Goal: Contribute content: Contribute content

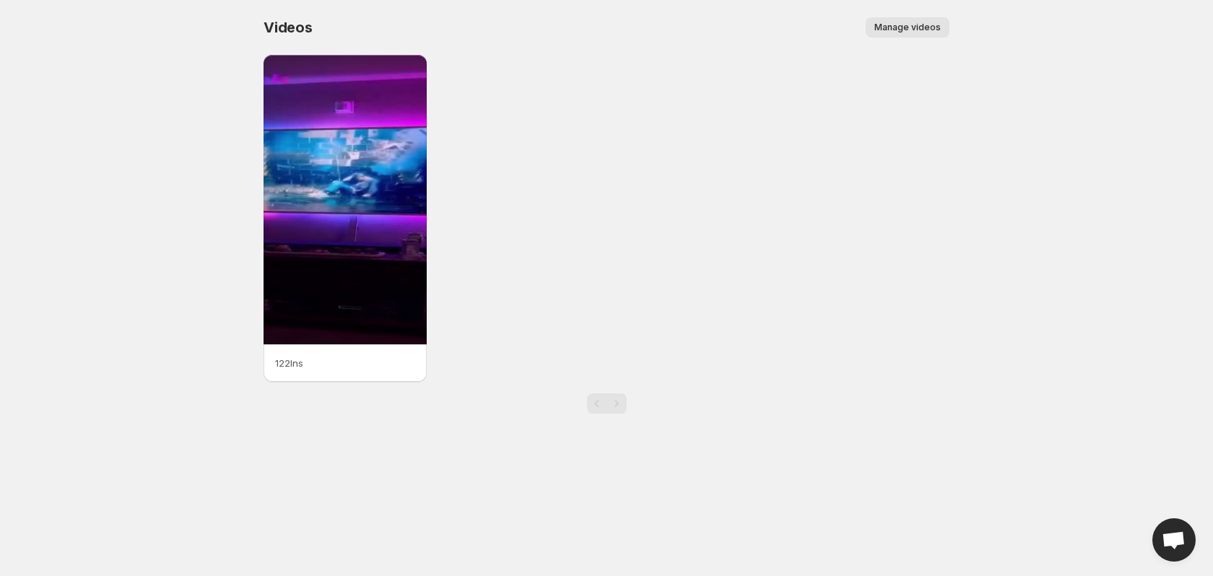
click at [907, 26] on span "Manage videos" at bounding box center [907, 28] width 66 height 12
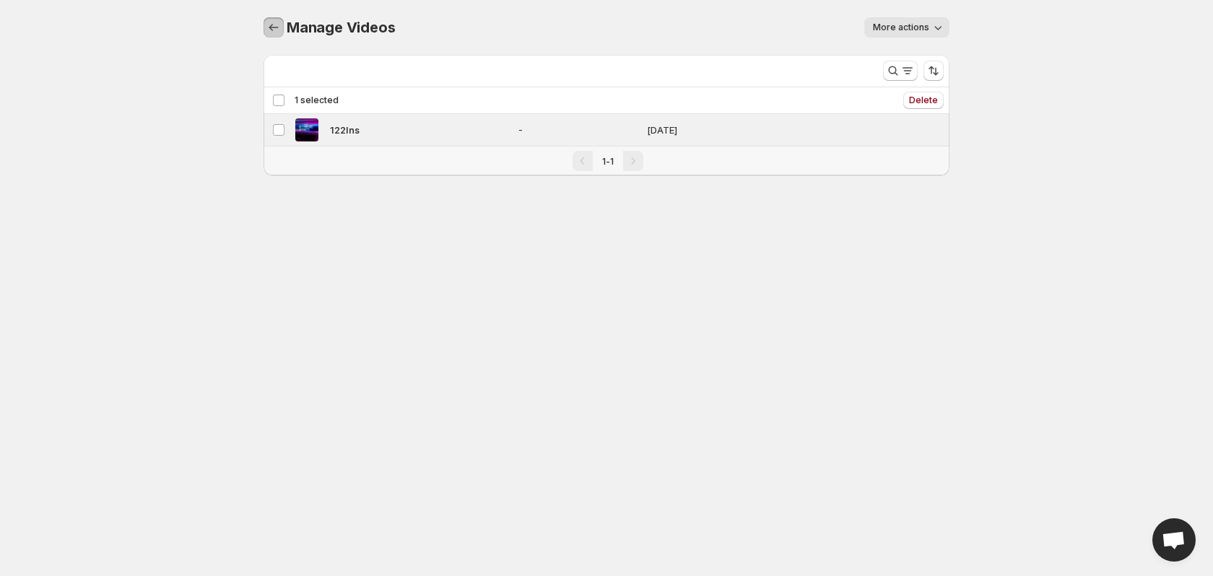
click at [266, 30] on icon "Manage Videos" at bounding box center [273, 27] width 14 height 14
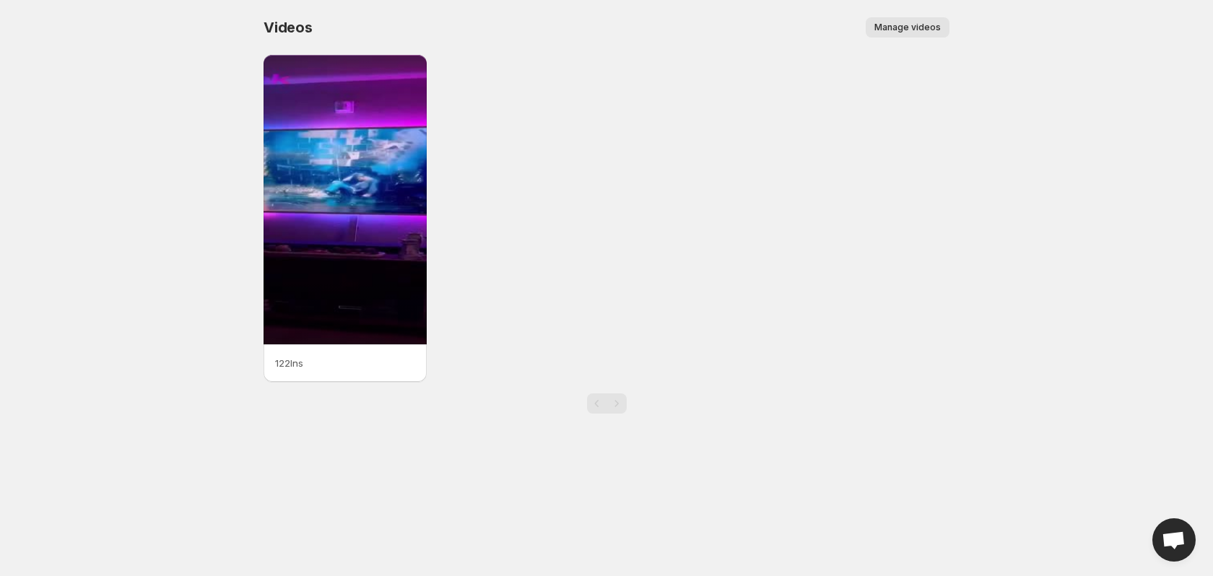
click at [890, 34] on button "Manage videos" at bounding box center [907, 27] width 84 height 20
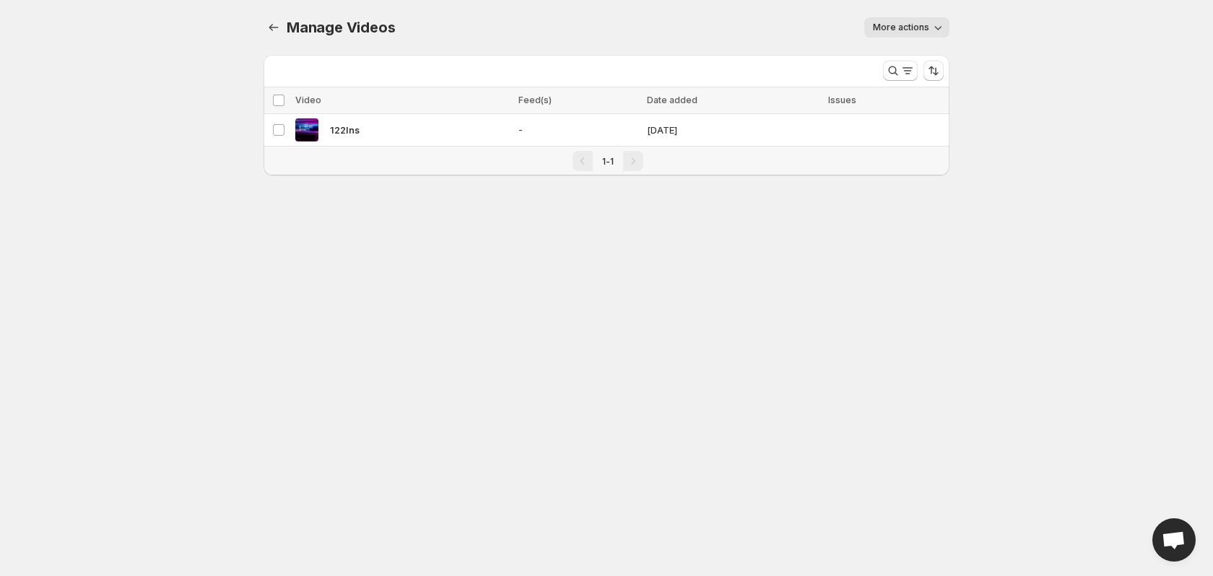
click at [368, 223] on body "Home Feeds Videos Subscription Settings Manage Videos. This page is ready Manag…" at bounding box center [606, 288] width 1213 height 576
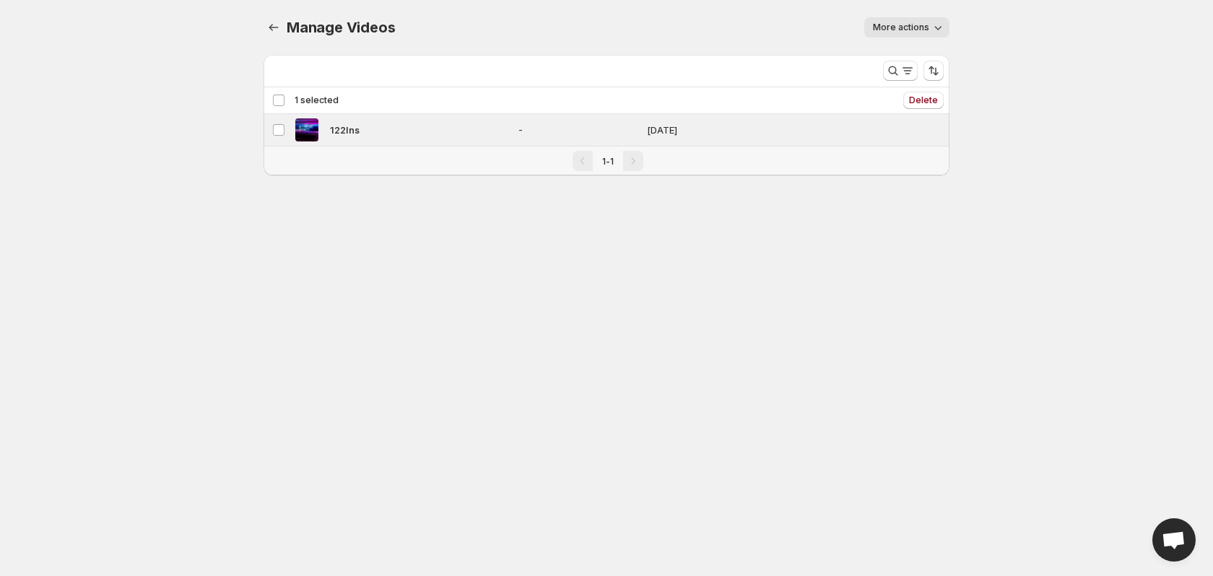
click at [928, 27] on span "More actions" at bounding box center [901, 28] width 56 height 12
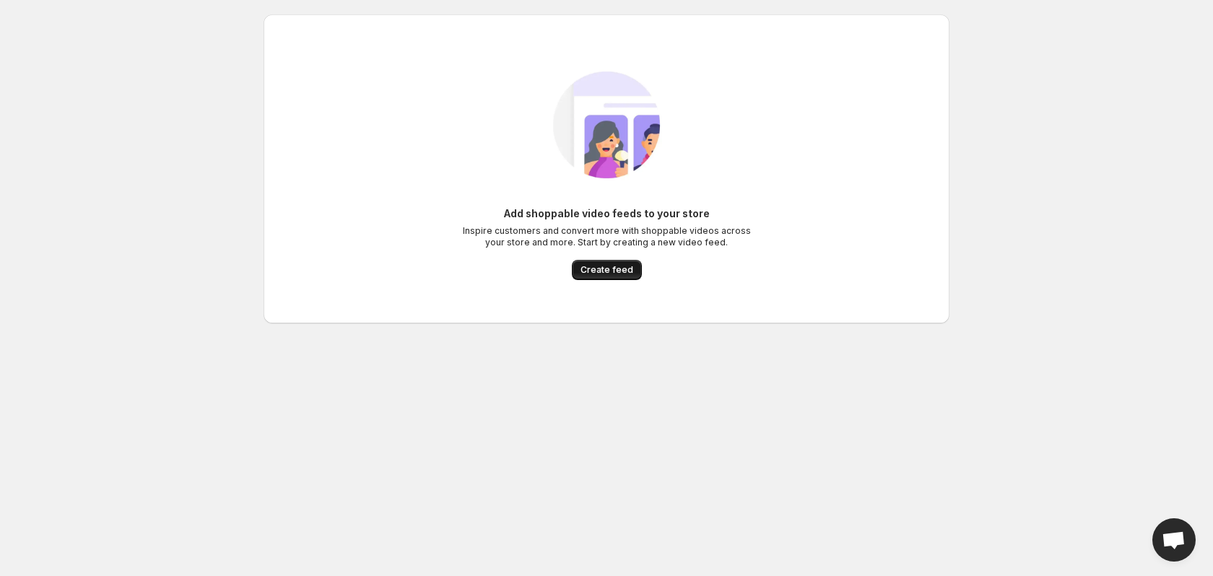
click at [616, 274] on span "Create feed" at bounding box center [606, 270] width 53 height 12
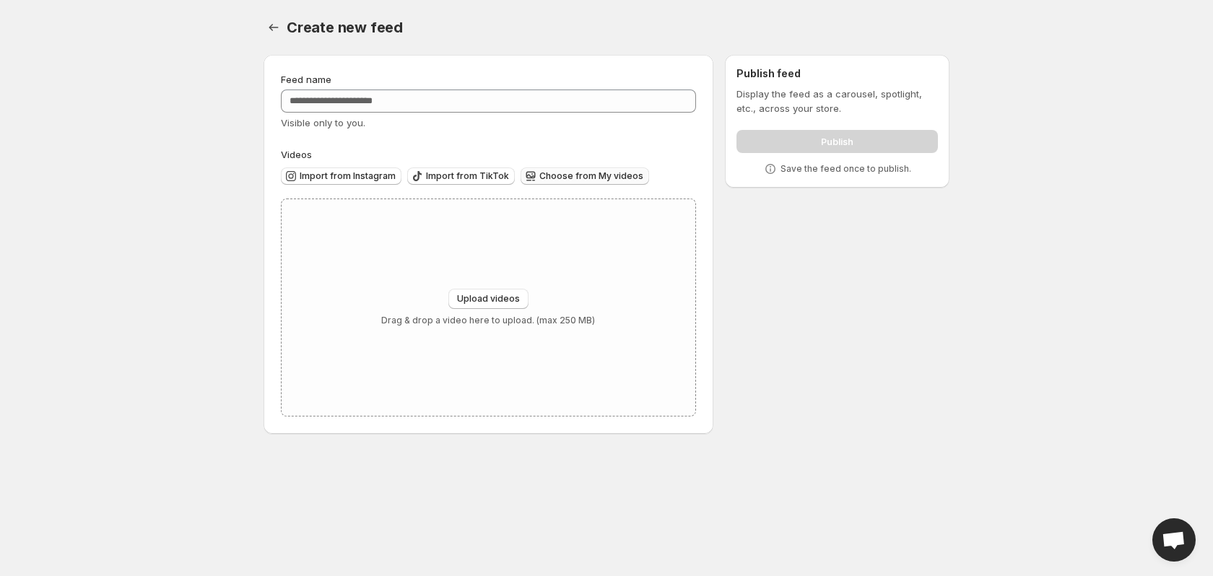
click at [564, 181] on span "Choose from My videos" at bounding box center [591, 176] width 104 height 12
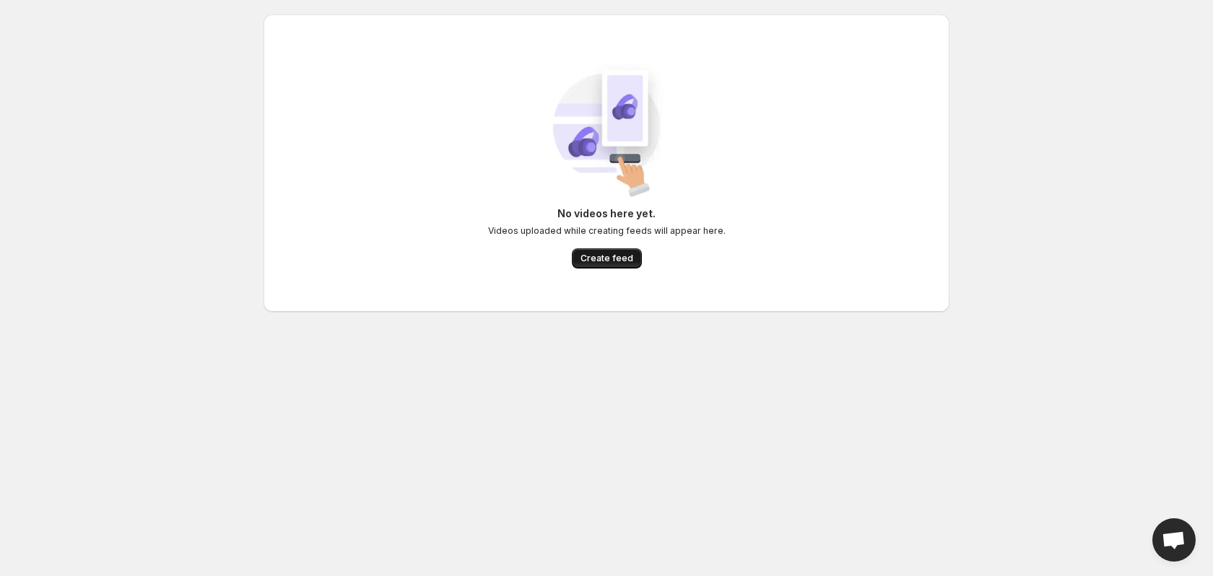
click at [592, 259] on span "Create feed" at bounding box center [606, 259] width 53 height 12
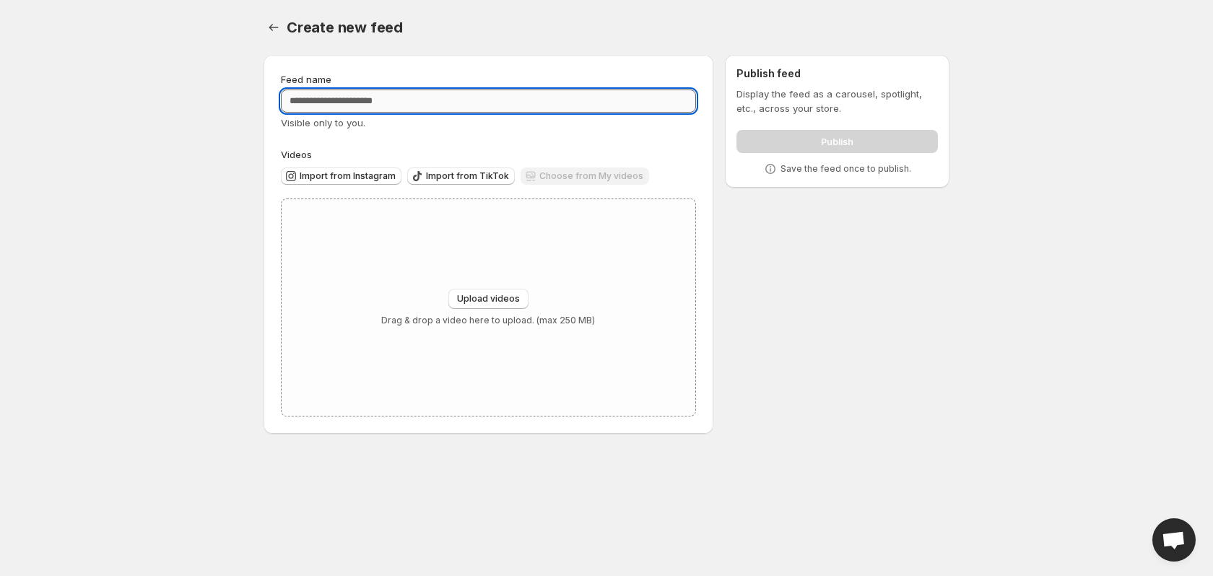
click at [382, 106] on input "Feed name" at bounding box center [488, 101] width 415 height 23
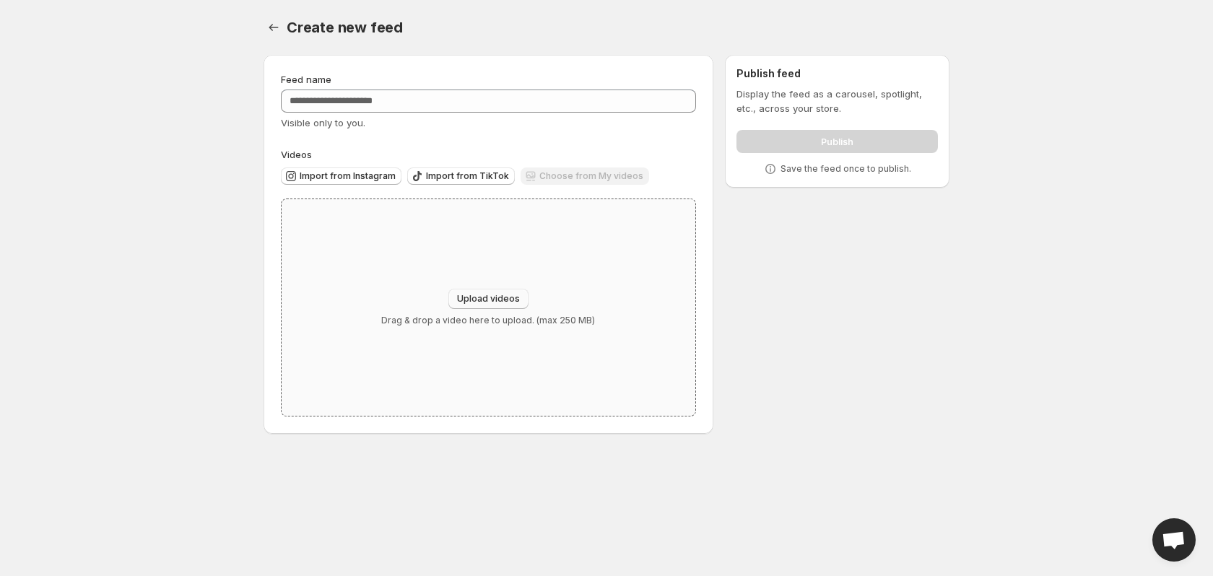
click at [461, 298] on span "Upload videos" at bounding box center [488, 299] width 63 height 12
type input "**********"
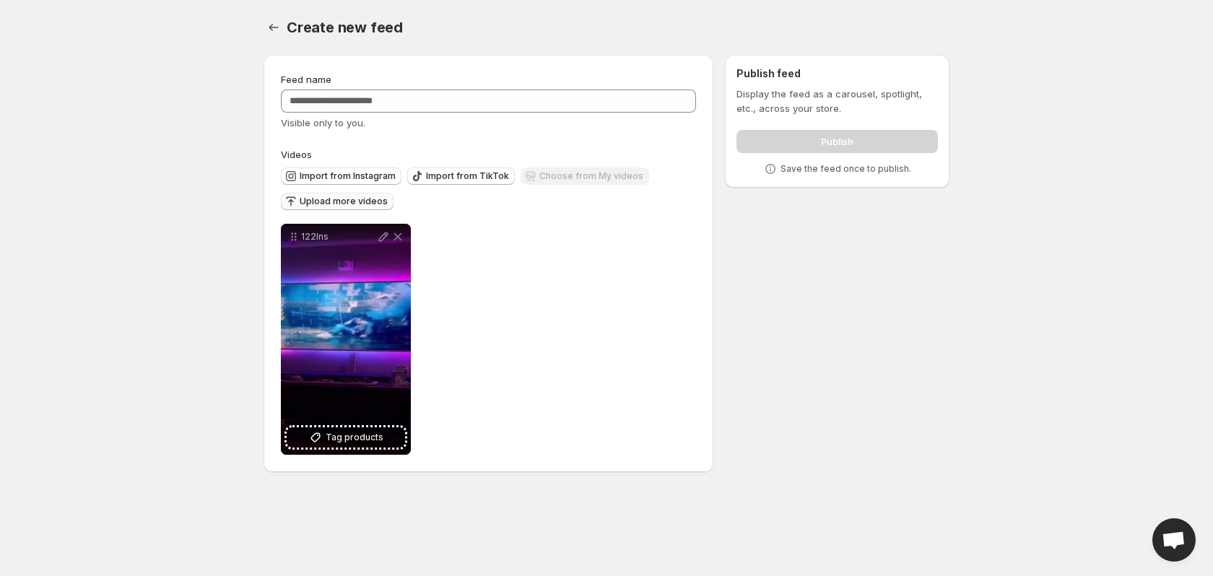
click at [300, 199] on span "Upload more videos" at bounding box center [344, 202] width 88 height 12
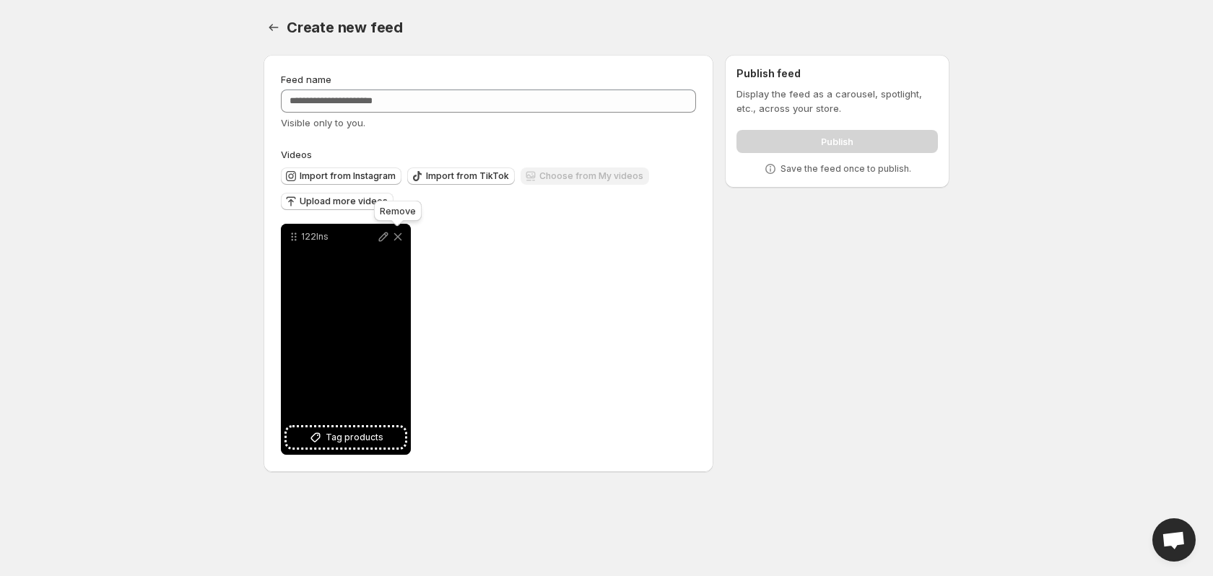
click at [396, 239] on icon at bounding box center [398, 237] width 8 height 8
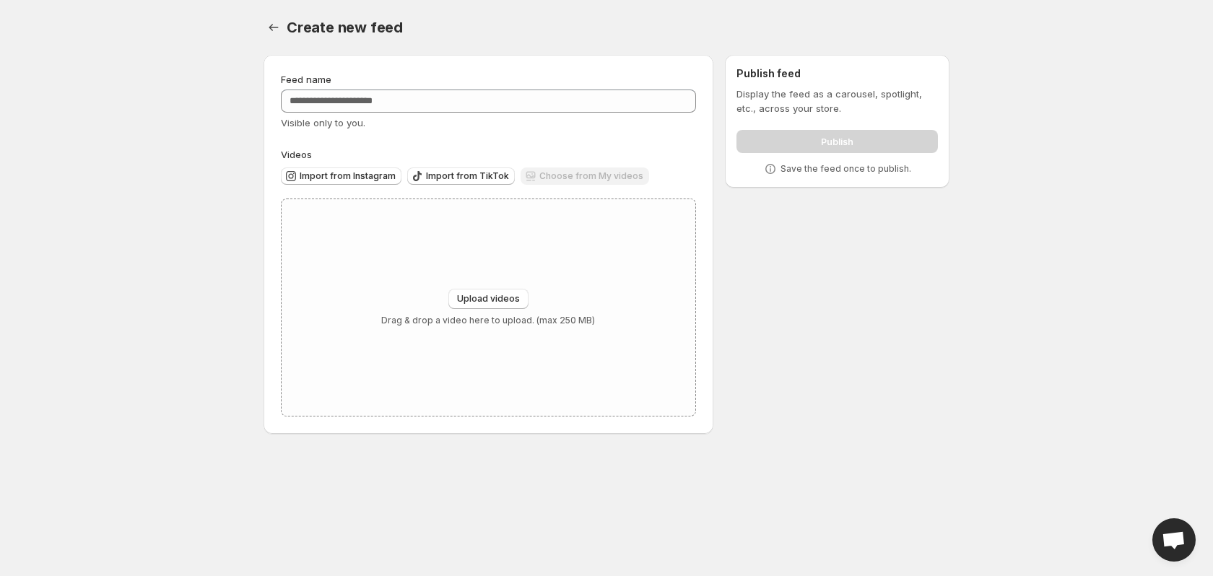
click at [378, 12] on div "Create new feed. This page is ready Create new feed" at bounding box center [606, 27] width 686 height 55
click at [464, 287] on div "Upload videos Drag & drop a video here to upload. (max 250 MB)" at bounding box center [489, 307] width 414 height 217
click at [522, 293] on button "Upload videos" at bounding box center [488, 299] width 80 height 20
type input "**********"
click at [505, 295] on span "Upload videos" at bounding box center [488, 299] width 63 height 12
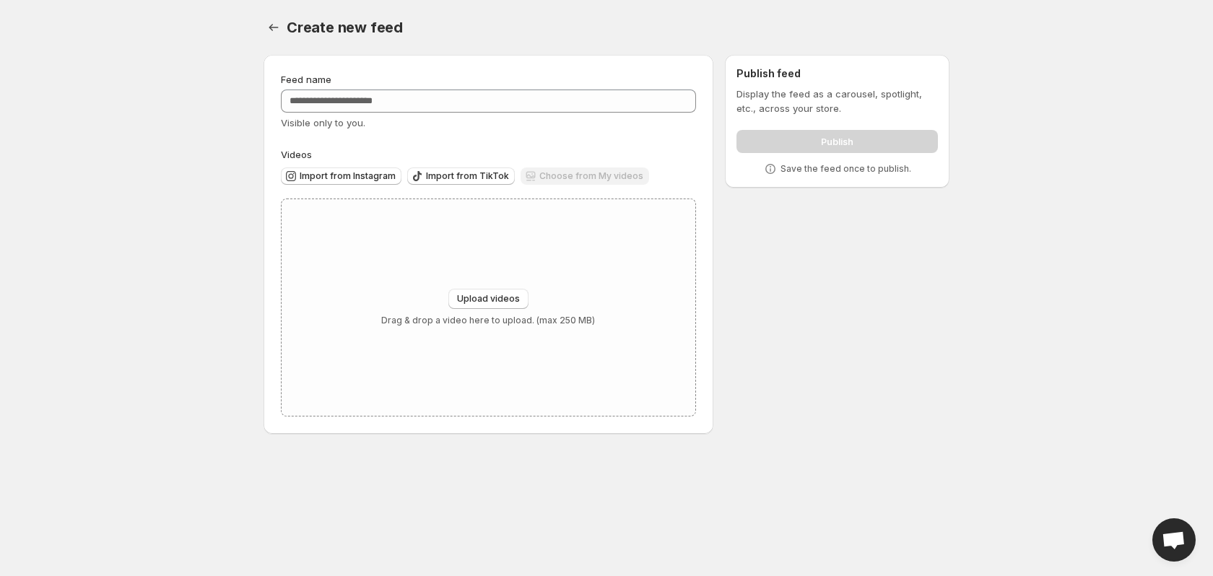
click at [561, 170] on div "Choose from My videos" at bounding box center [584, 176] width 128 height 19
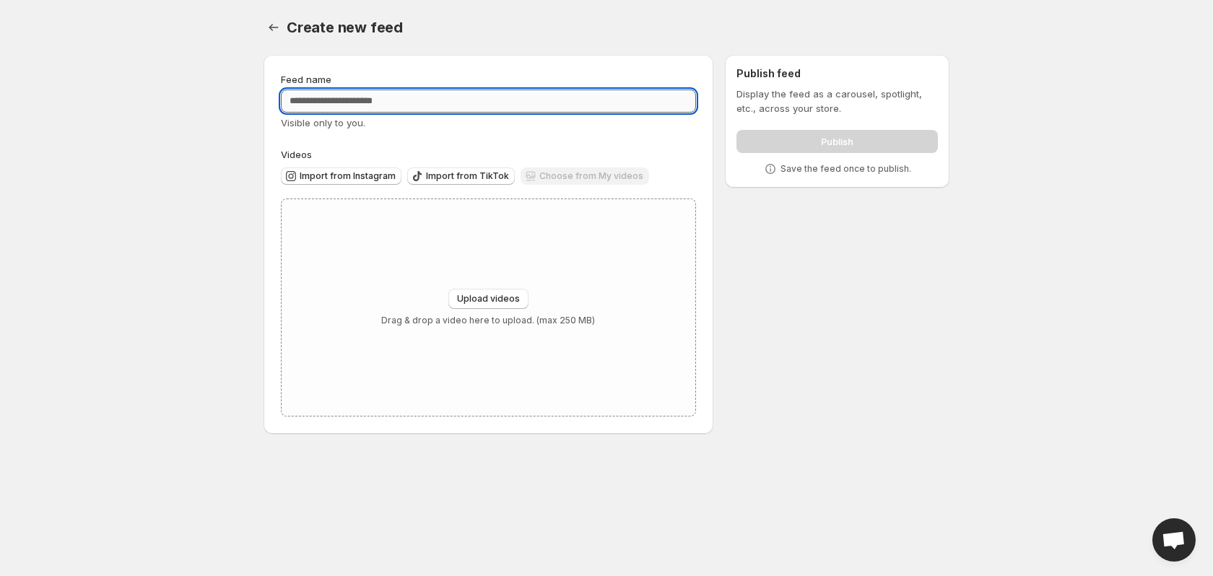
click at [503, 97] on input "Feed name" at bounding box center [488, 101] width 415 height 23
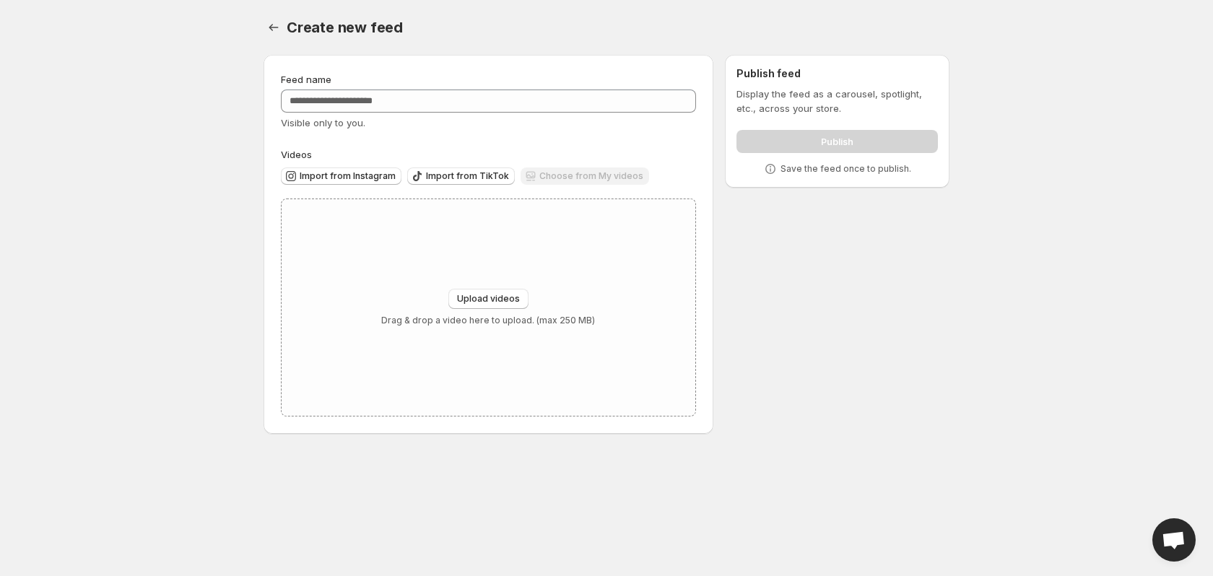
drag, startPoint x: 567, startPoint y: 170, endPoint x: 561, endPoint y: 185, distance: 15.8
click at [561, 185] on div "Choose from My videos" at bounding box center [584, 176] width 128 height 19
click at [563, 168] on div "Choose from My videos" at bounding box center [584, 176] width 128 height 19
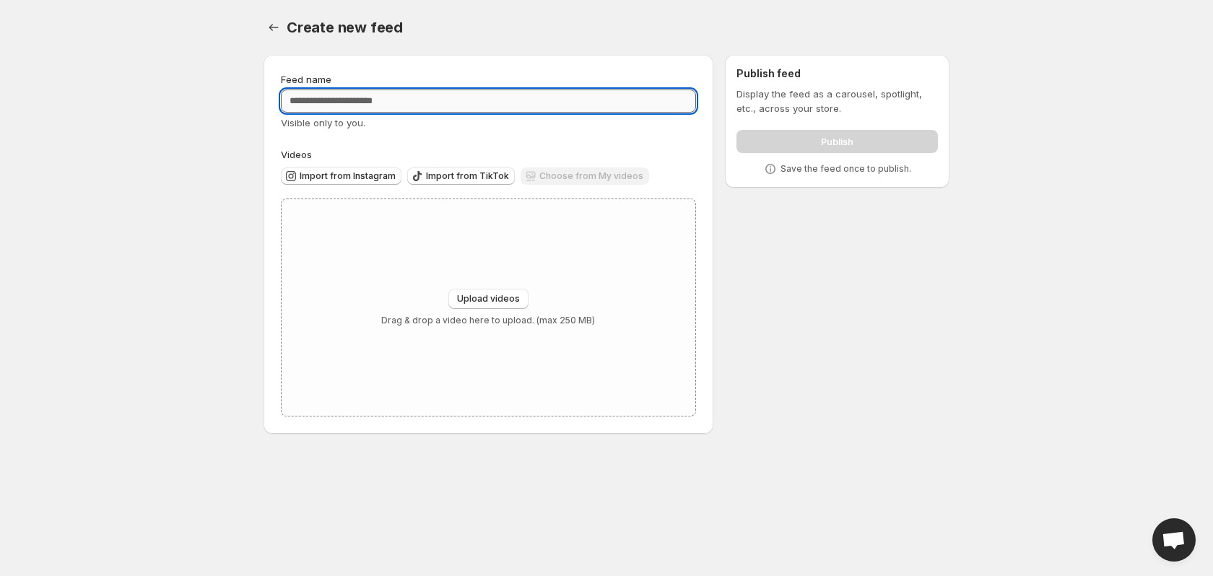
click at [425, 110] on input "Feed name" at bounding box center [488, 101] width 415 height 23
click at [343, 176] on span "Import from Instagram" at bounding box center [348, 176] width 96 height 12
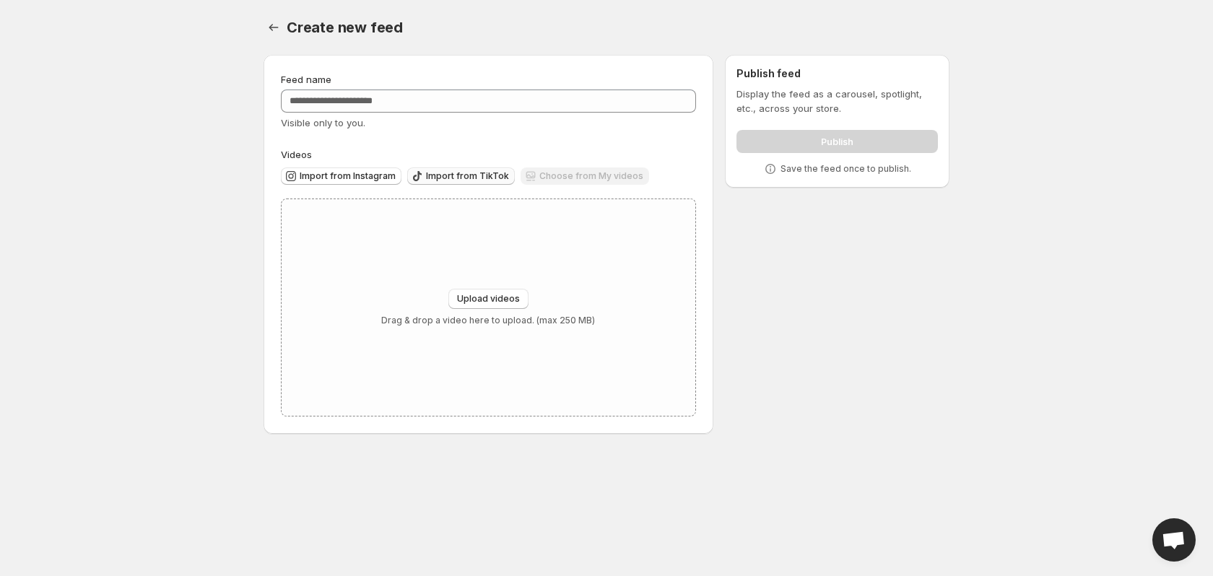
click at [461, 175] on span "Import from TikTok" at bounding box center [467, 176] width 83 height 12
